Goal: Book appointment/travel/reservation

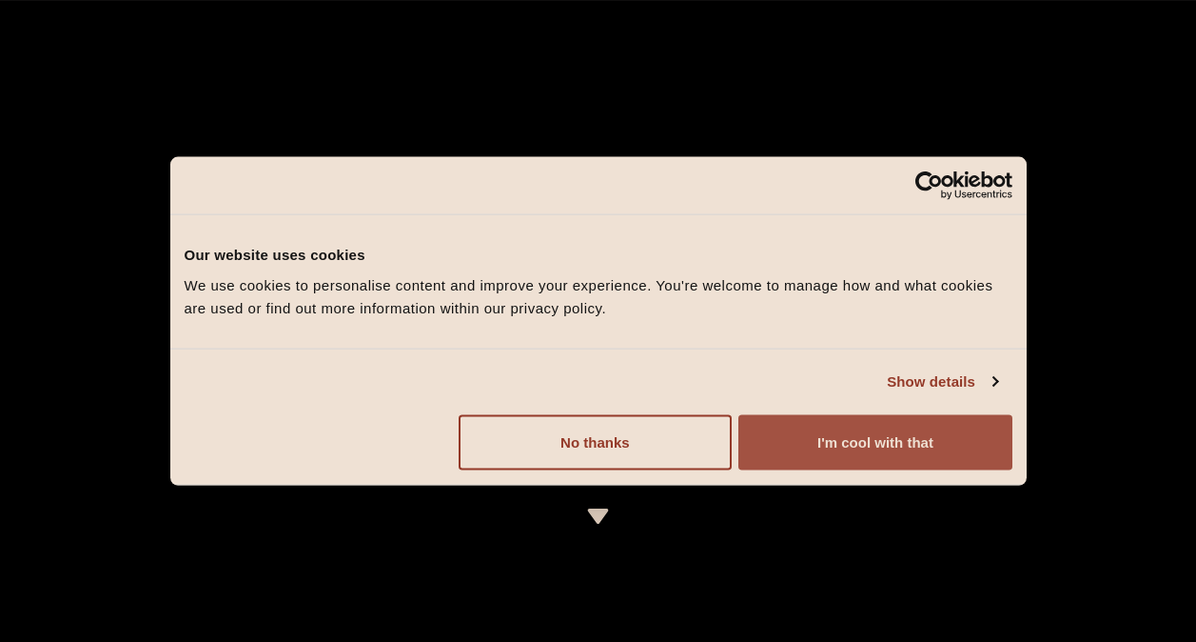
click at [822, 432] on button "I'm cool with that" at bounding box center [875, 441] width 273 height 55
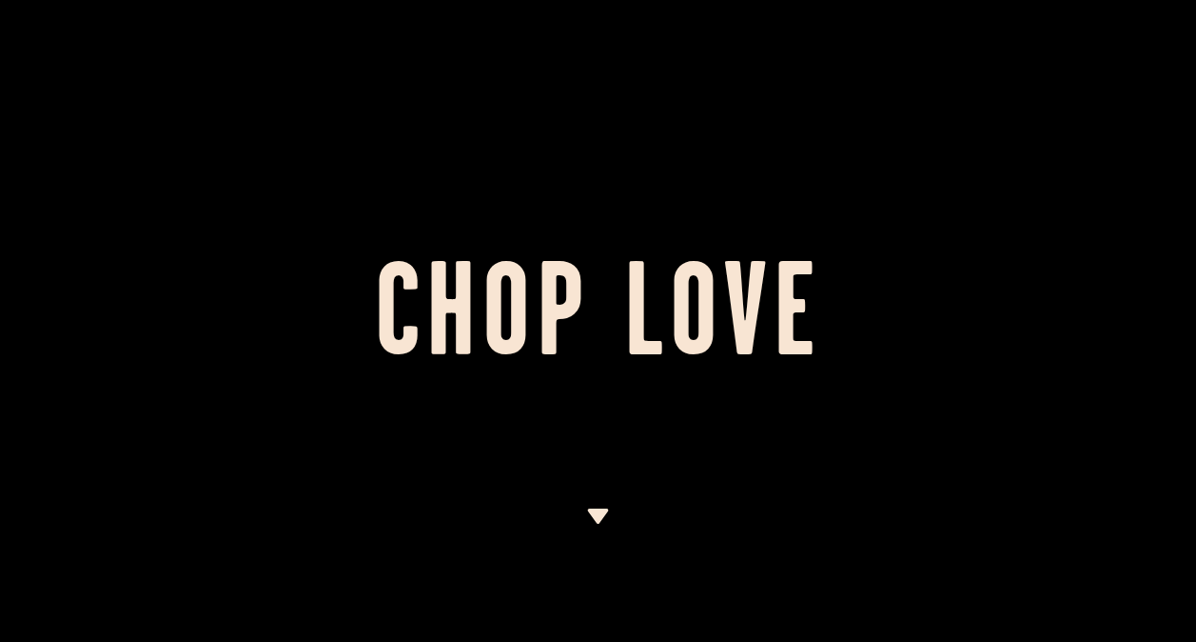
click at [599, 510] on img at bounding box center [598, 515] width 24 height 15
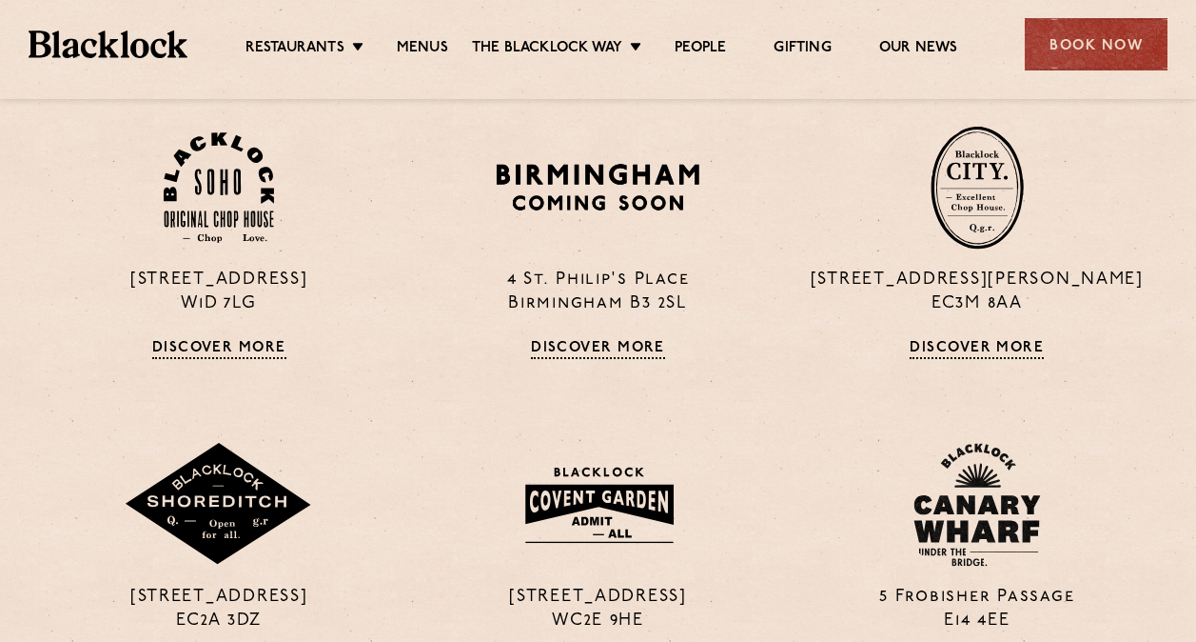
scroll to position [1275, 0]
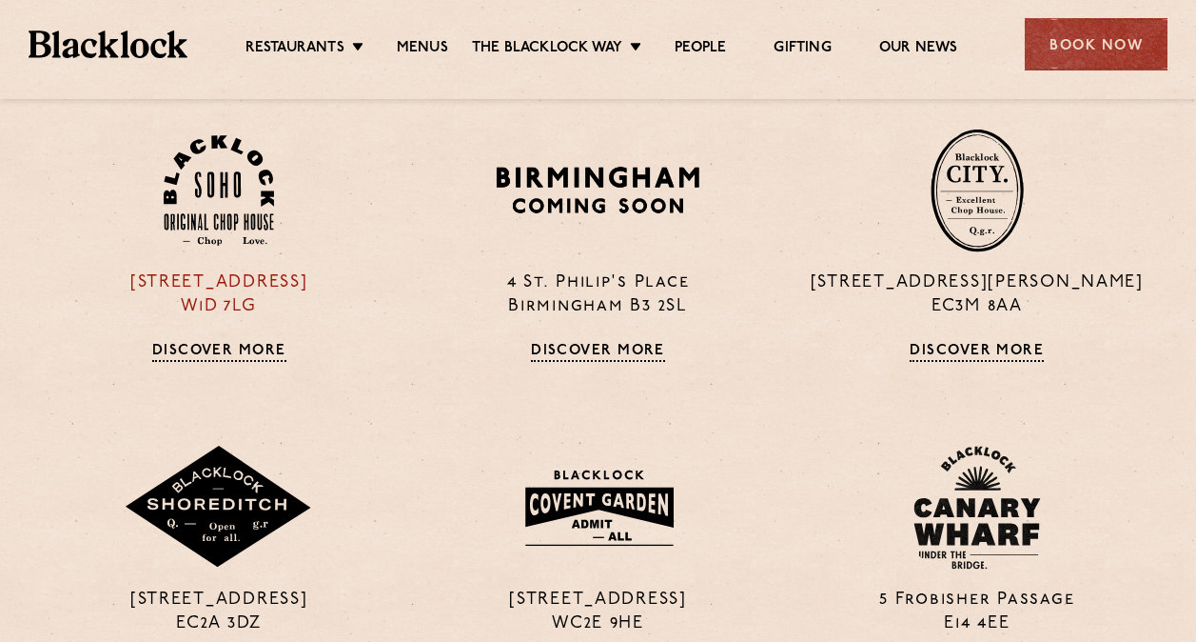
click at [209, 256] on div "24 Great Windmill Street W1D 7LG Discover More" at bounding box center [219, 244] width 379 height 233
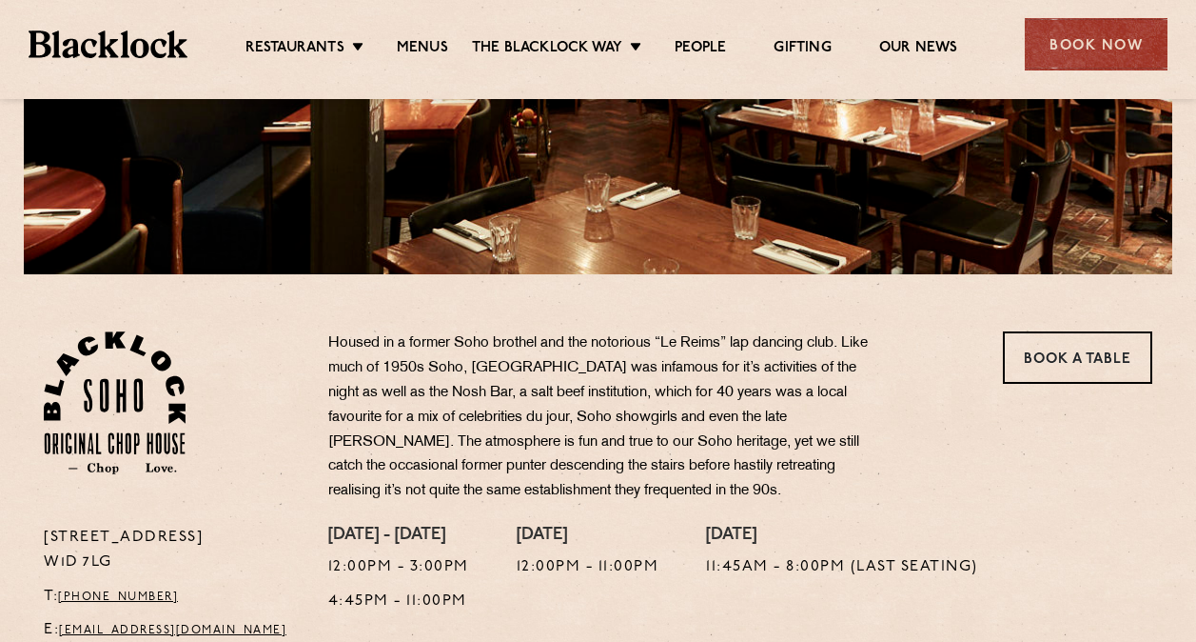
scroll to position [405, 0]
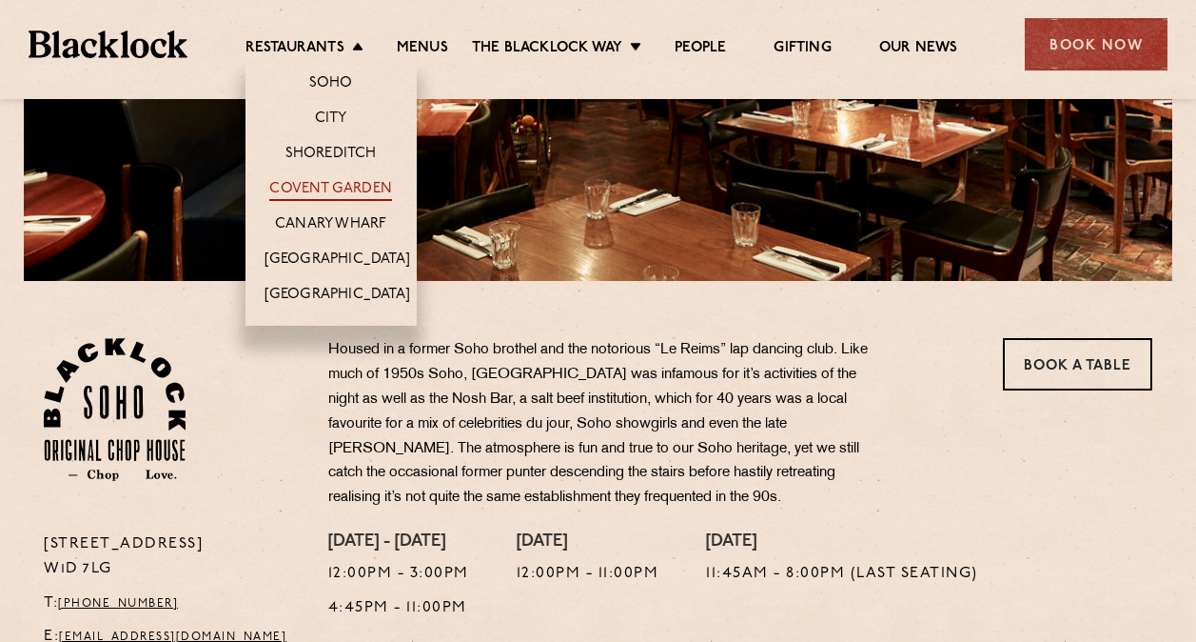
click at [338, 180] on link "Covent Garden" at bounding box center [330, 190] width 123 height 21
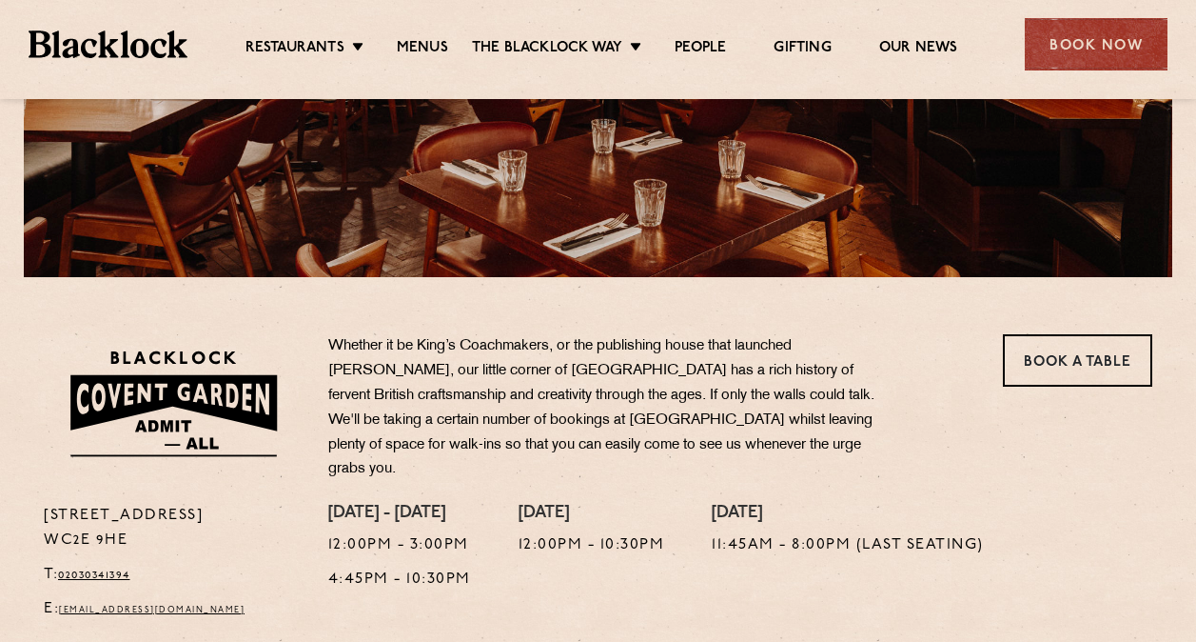
scroll to position [396, 0]
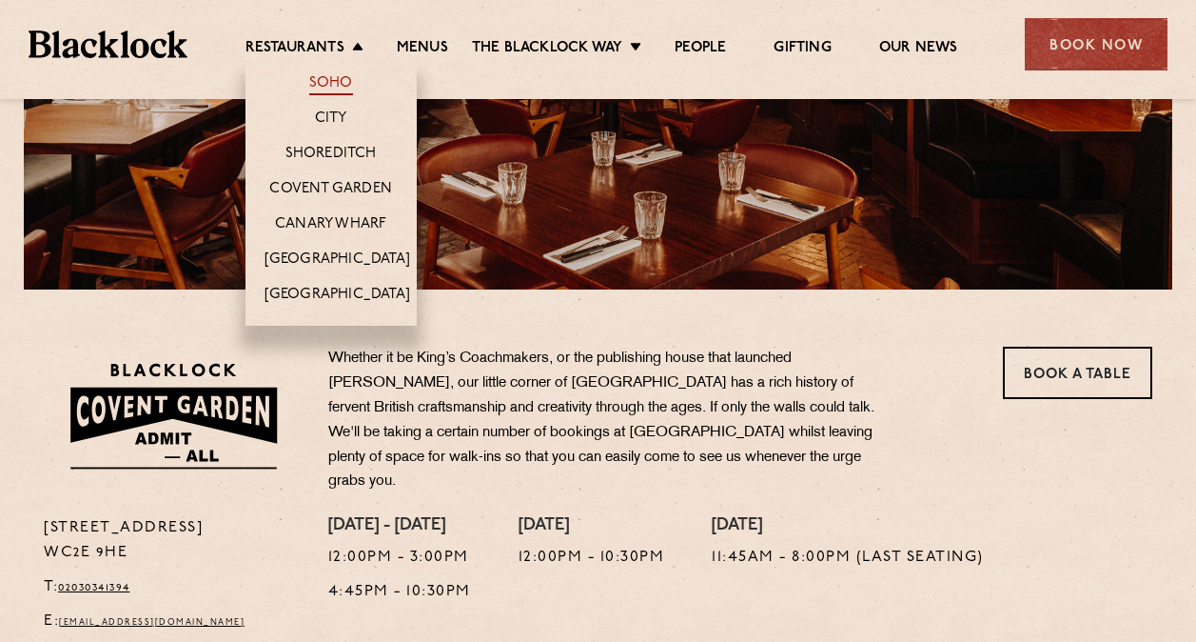
click at [328, 77] on link "Soho" at bounding box center [331, 84] width 44 height 21
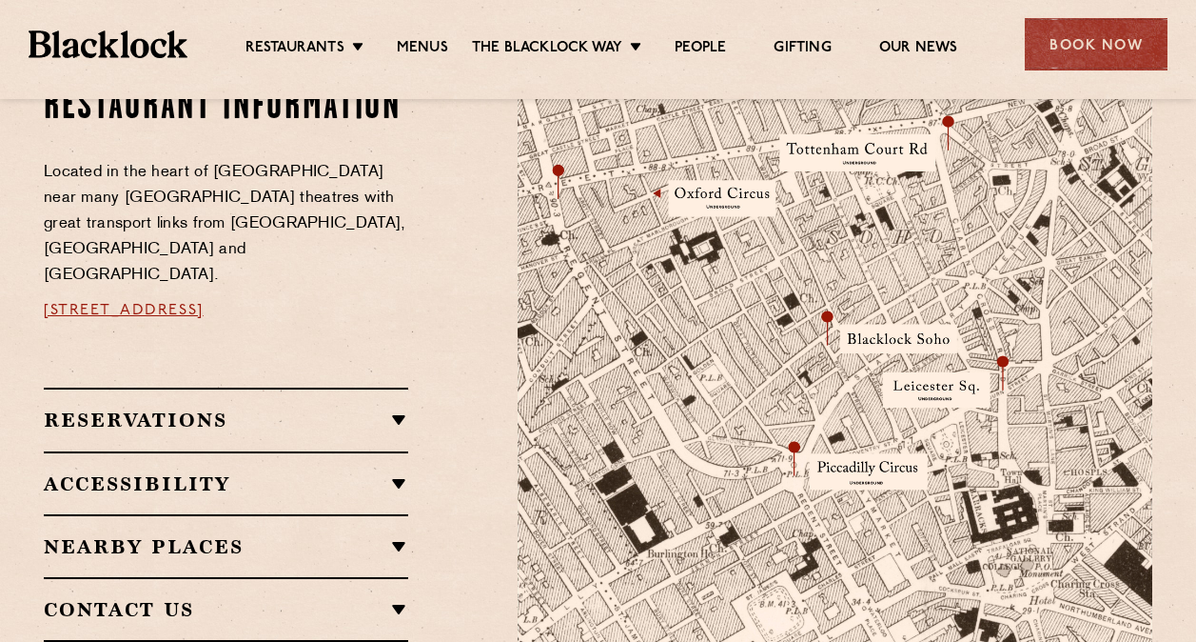
scroll to position [1097, 0]
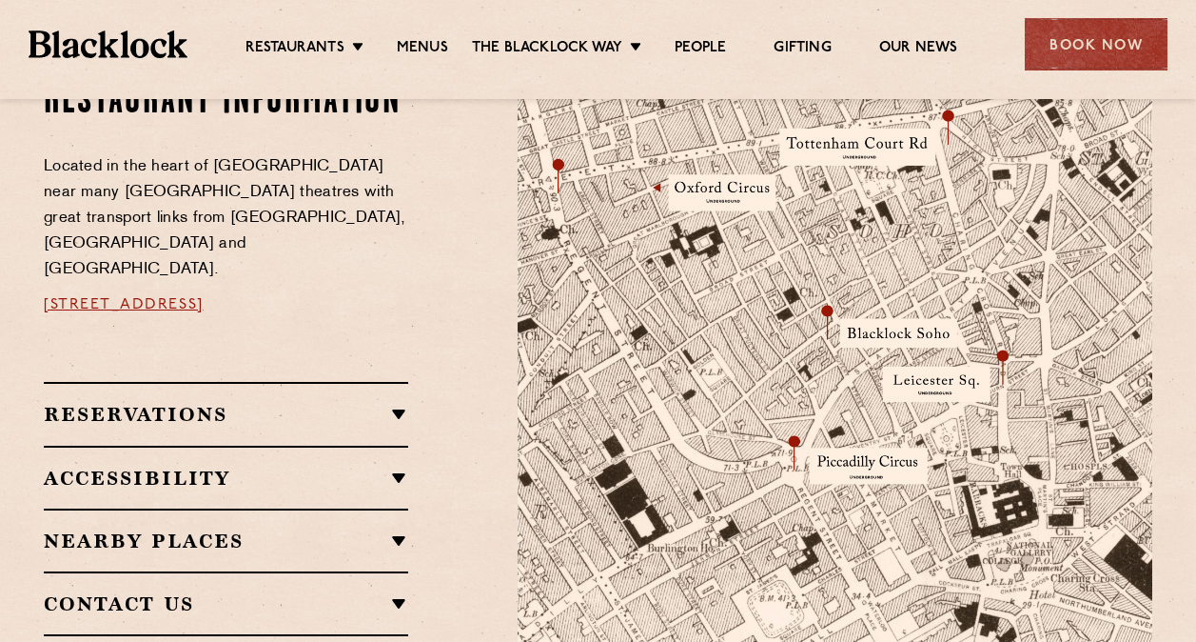
click at [361, 403] on div "Reservations RESERVATIONS We take reservations in Soho whilst always leaving a …" at bounding box center [226, 413] width 365 height 63
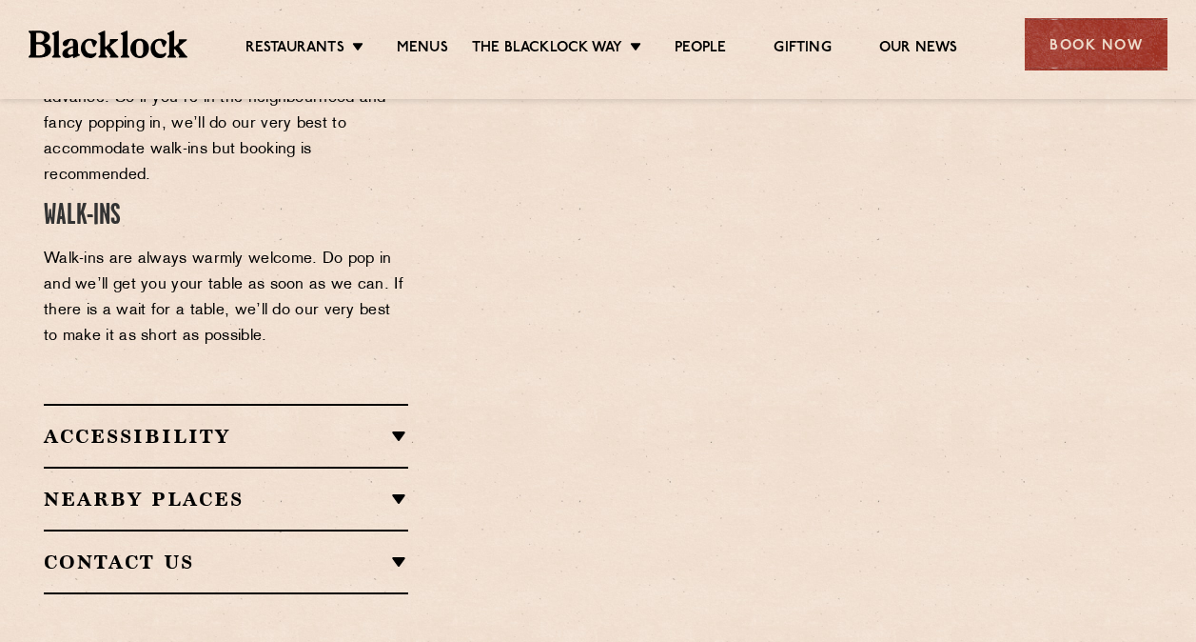
scroll to position [1726, 0]
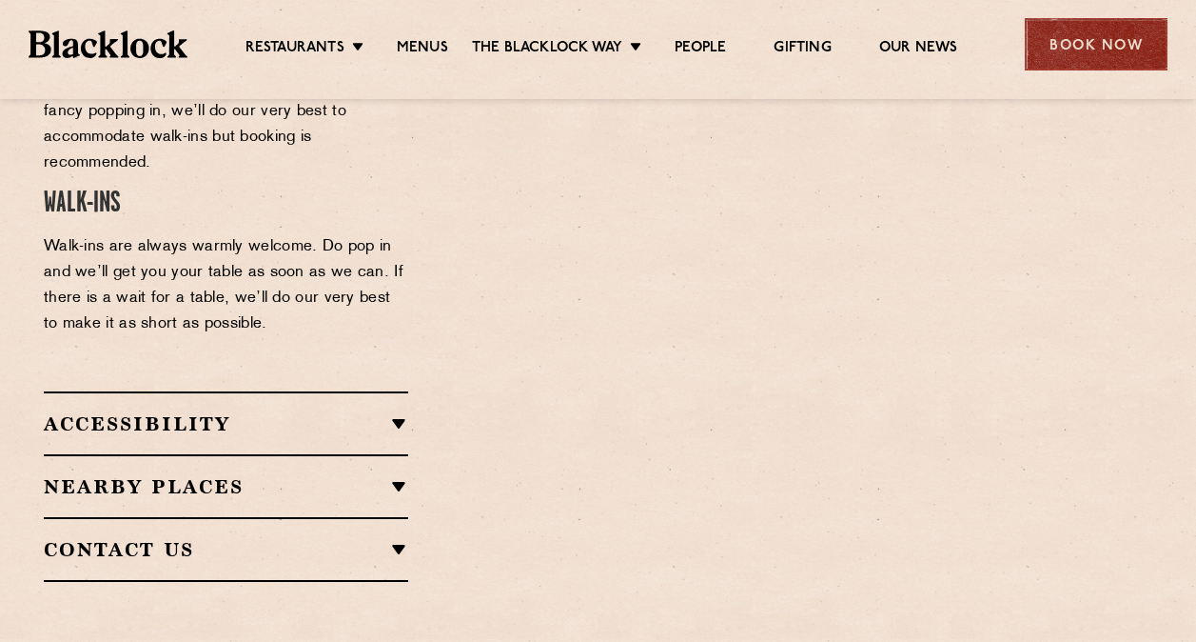
click at [1056, 43] on div "Book Now" at bounding box center [1096, 44] width 143 height 52
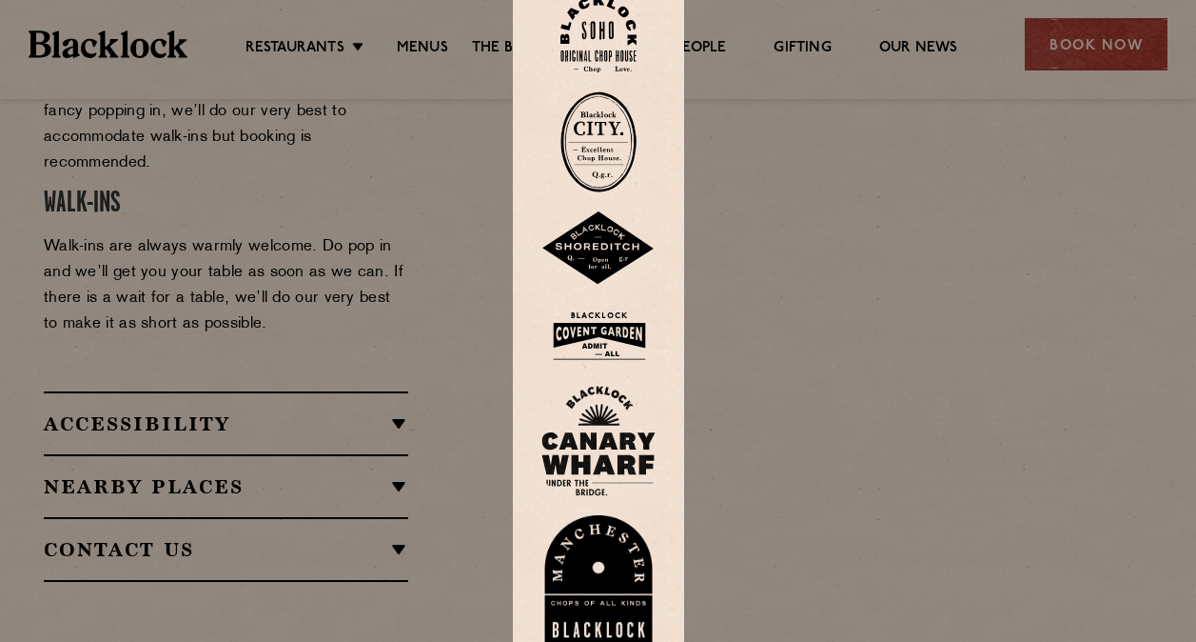
click at [584, 16] on img at bounding box center [599, 34] width 76 height 77
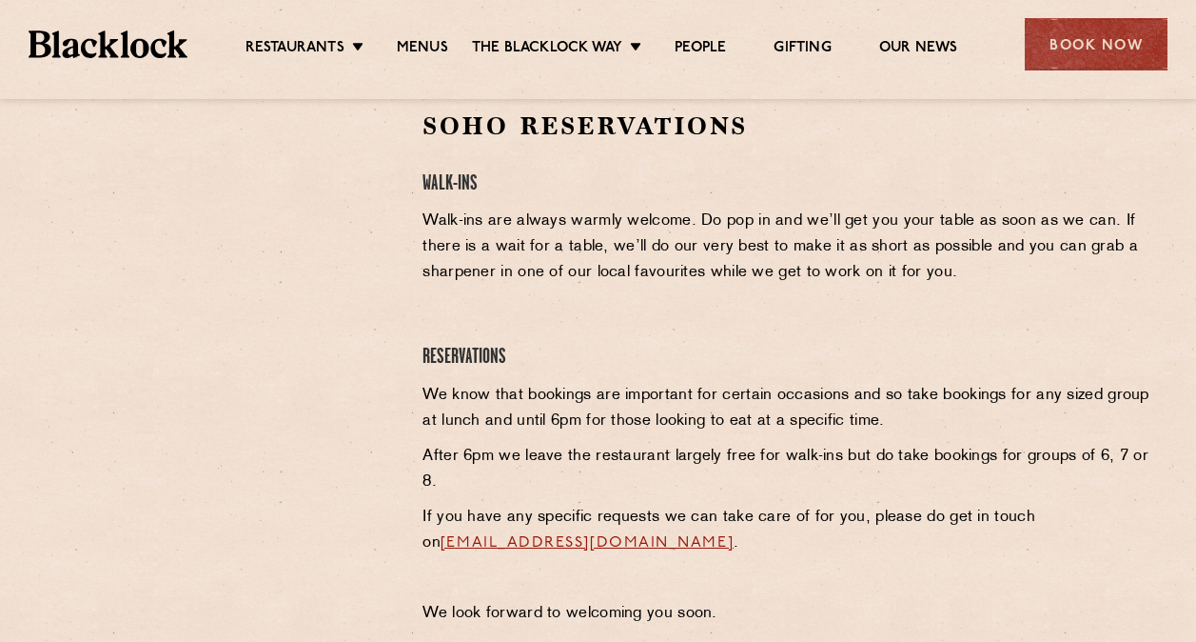
scroll to position [448, 0]
